Goal: Entertainment & Leisure: Consume media (video, audio)

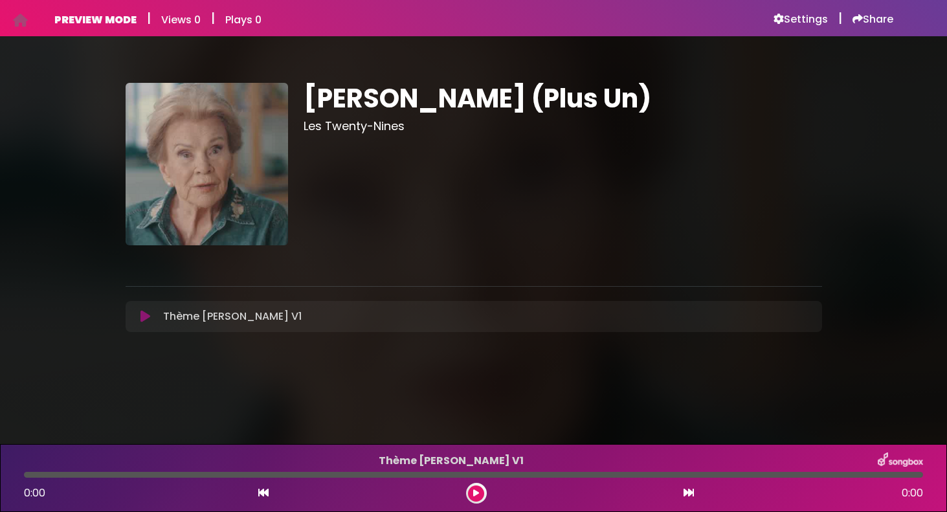
click at [146, 316] on icon at bounding box center [146, 316] width 10 height 13
click at [145, 316] on icon at bounding box center [146, 316] width 10 height 13
click at [142, 315] on icon at bounding box center [146, 316] width 10 height 13
click at [146, 315] on icon at bounding box center [146, 316] width 10 height 13
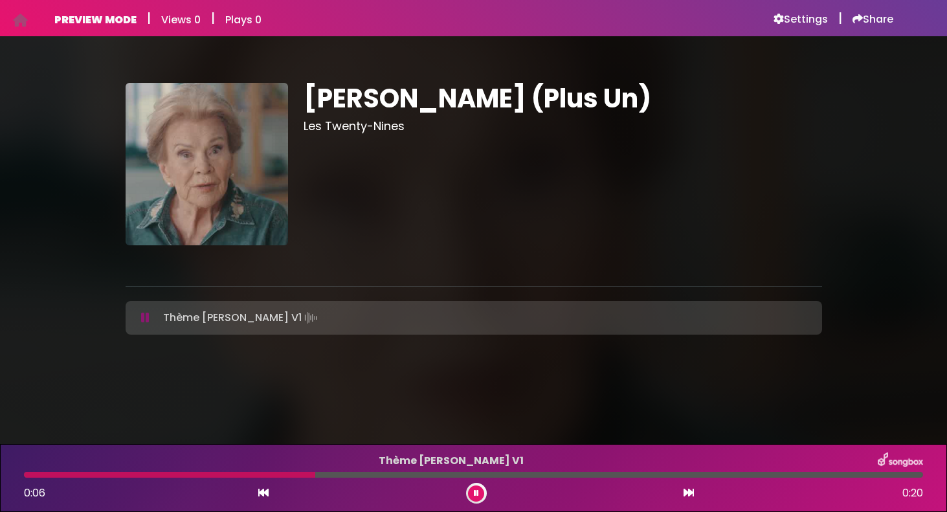
drag, startPoint x: 147, startPoint y: 317, endPoint x: 53, endPoint y: 218, distance: 137.0
click at [147, 317] on icon at bounding box center [145, 318] width 8 height 13
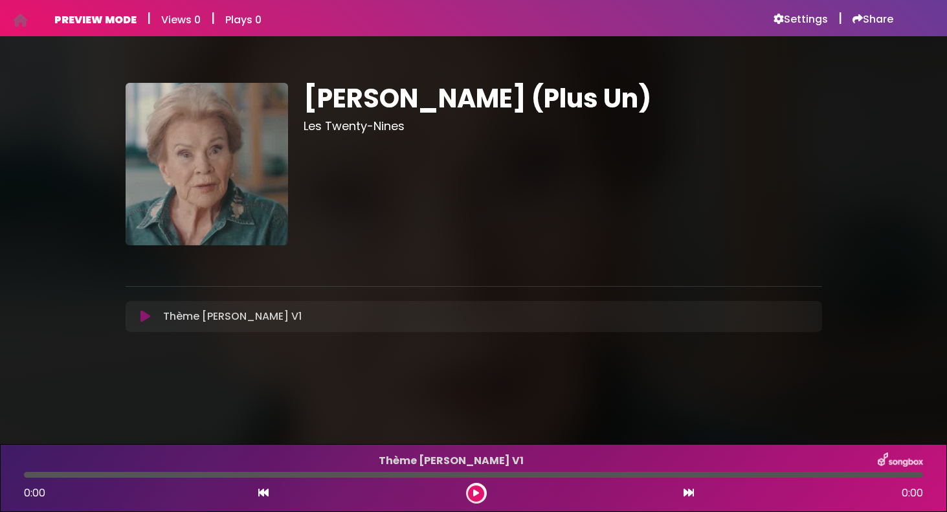
click at [144, 313] on icon at bounding box center [146, 316] width 10 height 13
click at [146, 317] on icon at bounding box center [146, 316] width 10 height 13
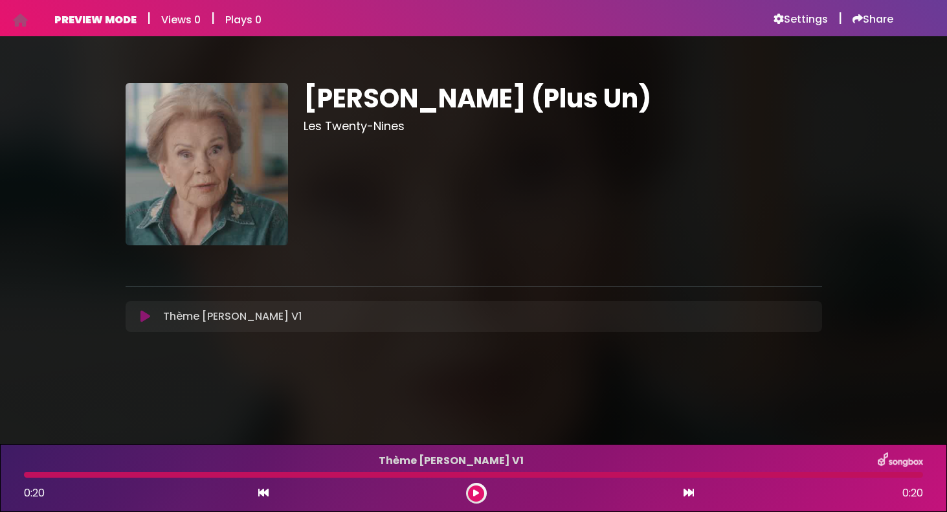
click at [142, 315] on icon at bounding box center [146, 316] width 10 height 13
click at [145, 317] on icon at bounding box center [146, 316] width 10 height 13
